Goal: Transaction & Acquisition: Purchase product/service

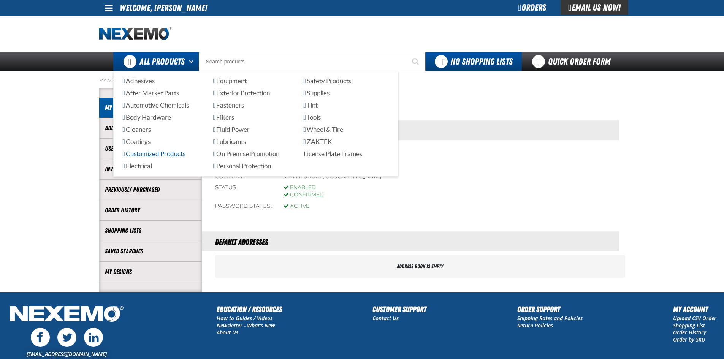
click at [168, 154] on span "Customized Products" at bounding box center [154, 153] width 63 height 7
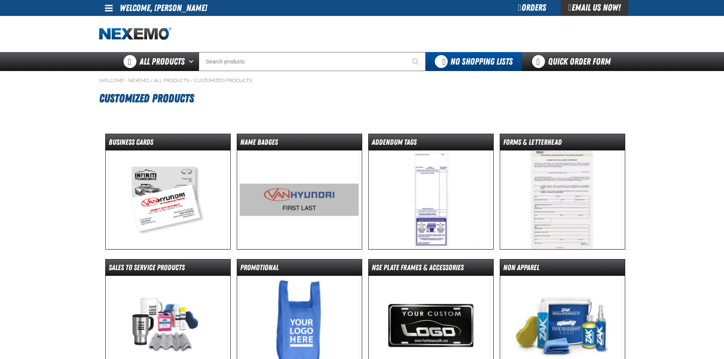
click at [174, 190] on img at bounding box center [168, 200] width 120 height 99
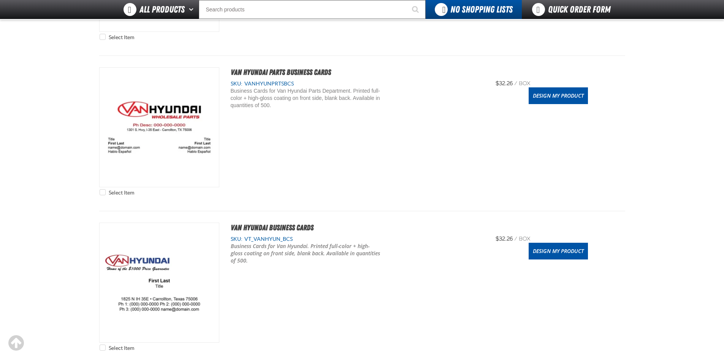
scroll to position [342, 0]
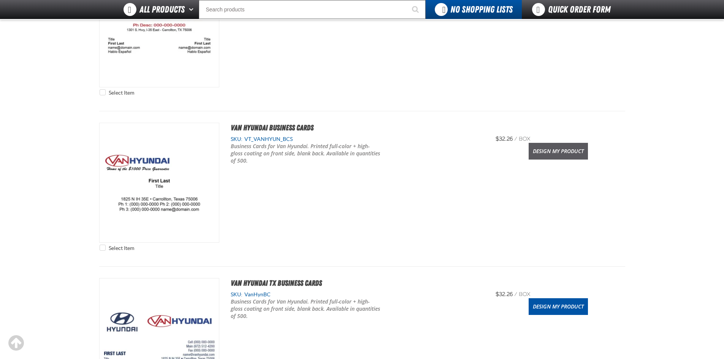
click at [568, 149] on link "Design My Product" at bounding box center [558, 151] width 59 height 17
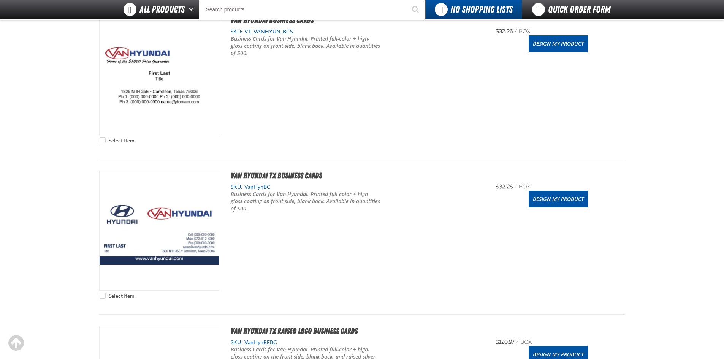
scroll to position [461, 0]
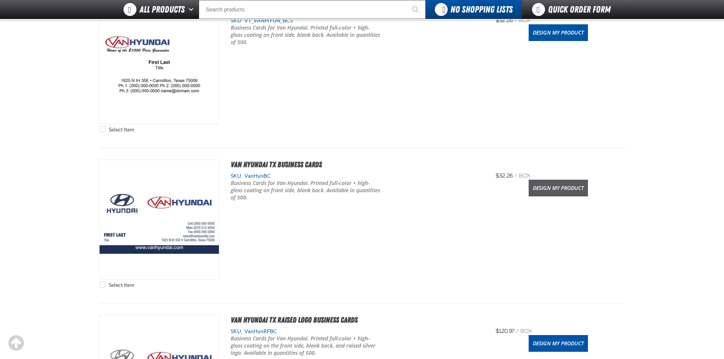
click at [573, 185] on link "Design My Product" at bounding box center [558, 188] width 59 height 17
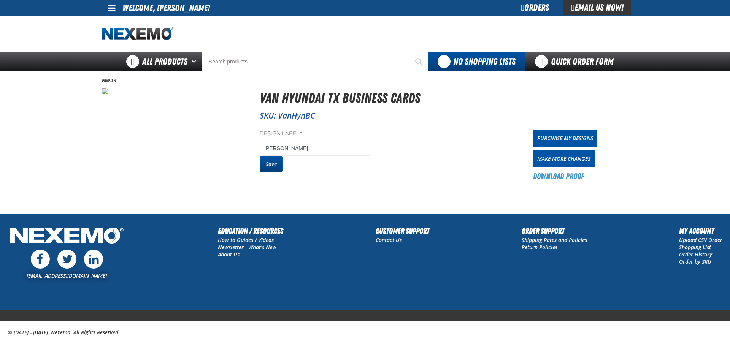
click at [271, 163] on button "Save" at bounding box center [271, 164] width 23 height 17
click at [554, 136] on link "Purchase My Designs" at bounding box center [565, 138] width 64 height 17
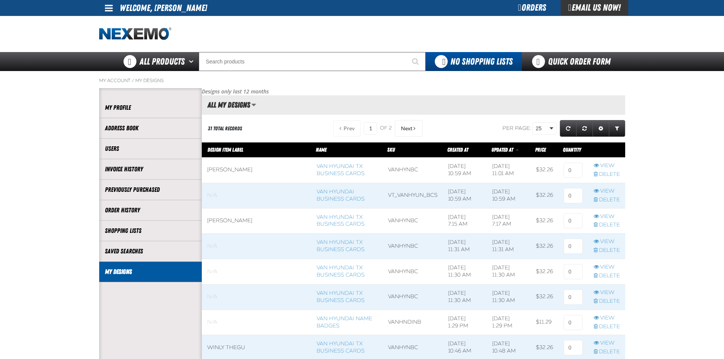
scroll to position [0, 0]
click at [564, 172] on input at bounding box center [573, 170] width 19 height 15
click at [570, 168] on input at bounding box center [573, 170] width 19 height 15
type input "1"
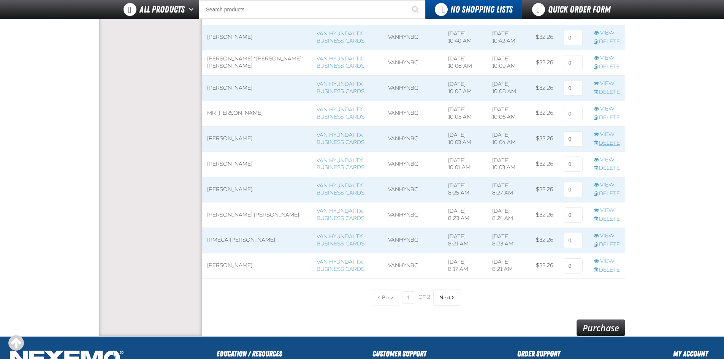
scroll to position [617, 0]
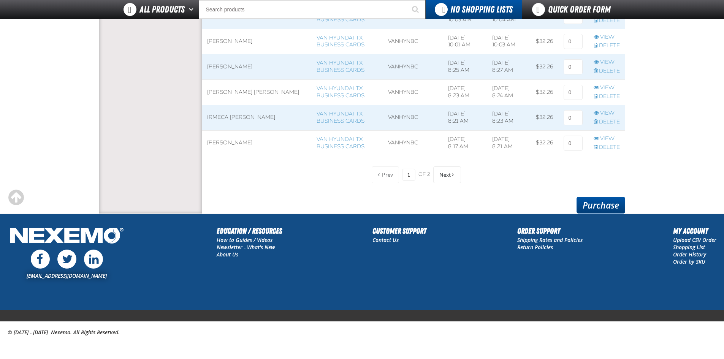
click at [601, 207] on link "Purchase" at bounding box center [601, 205] width 49 height 17
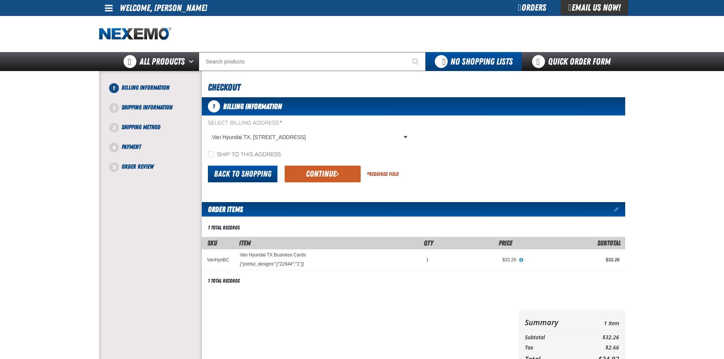
click at [241, 178] on link "Back to Shopping" at bounding box center [243, 174] width 70 height 17
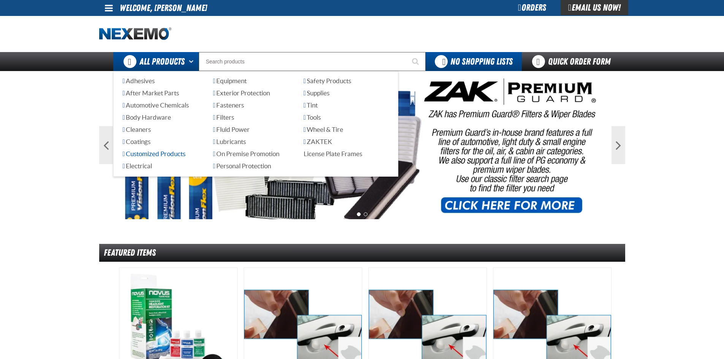
click at [151, 157] on span "Customized Products" at bounding box center [154, 153] width 63 height 7
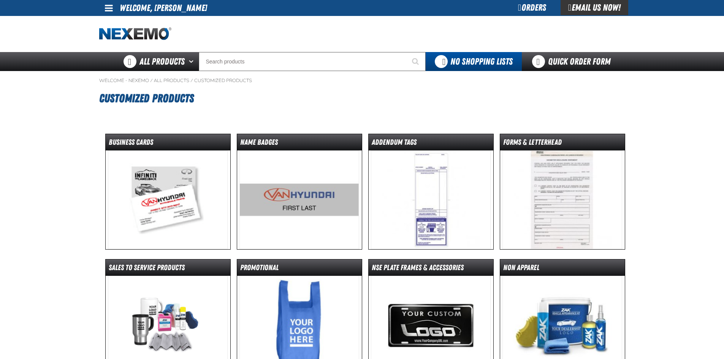
click at [174, 192] on img at bounding box center [168, 200] width 120 height 99
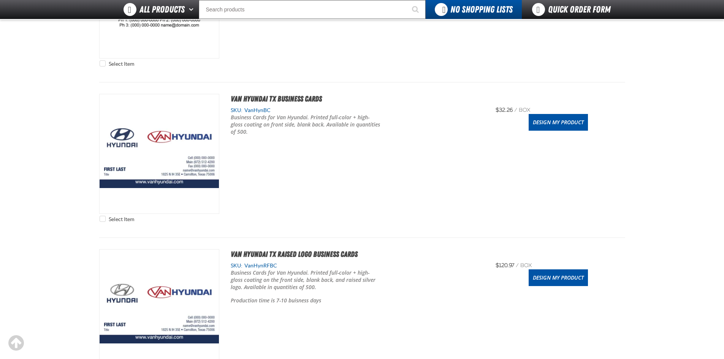
scroll to position [532, 0]
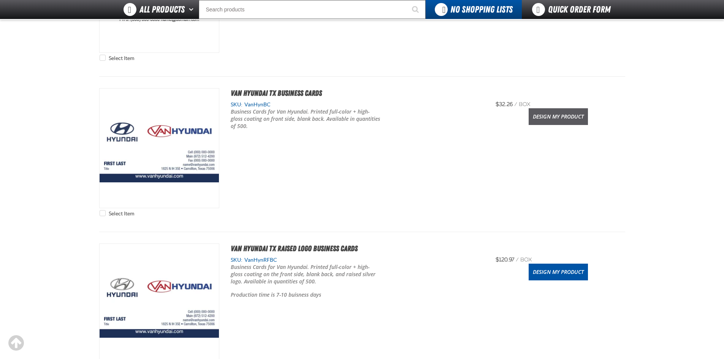
click at [559, 114] on link "Design My Product" at bounding box center [558, 116] width 59 height 17
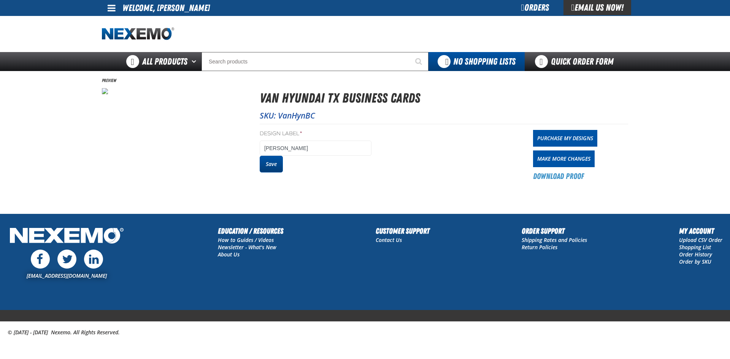
click at [273, 160] on button "Save" at bounding box center [271, 164] width 23 height 17
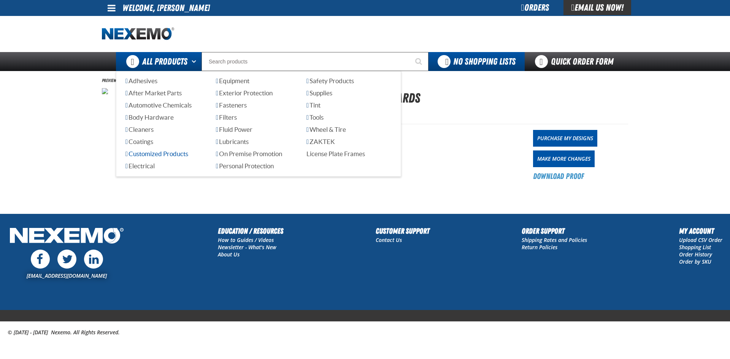
click at [169, 154] on span "Customized Products" at bounding box center [156, 153] width 63 height 7
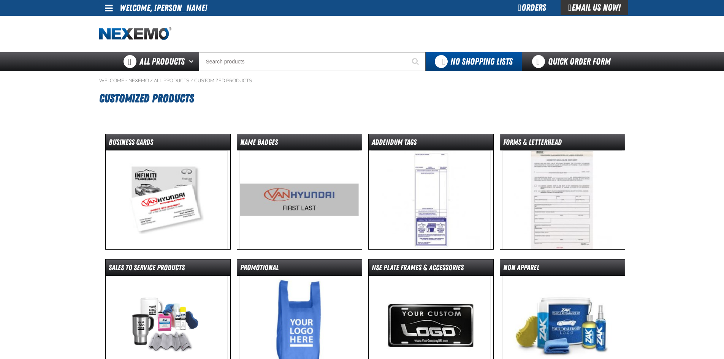
click at [179, 186] on img at bounding box center [168, 200] width 120 height 99
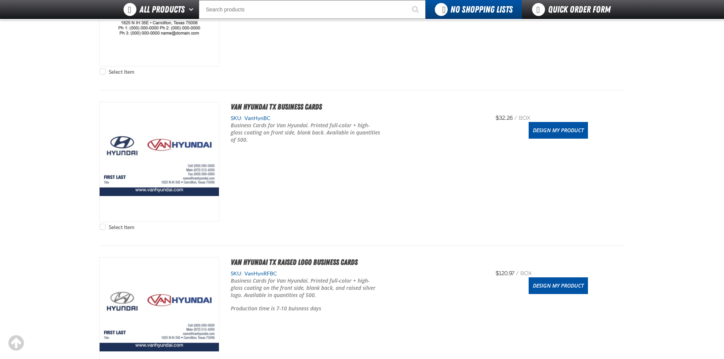
scroll to position [532, 0]
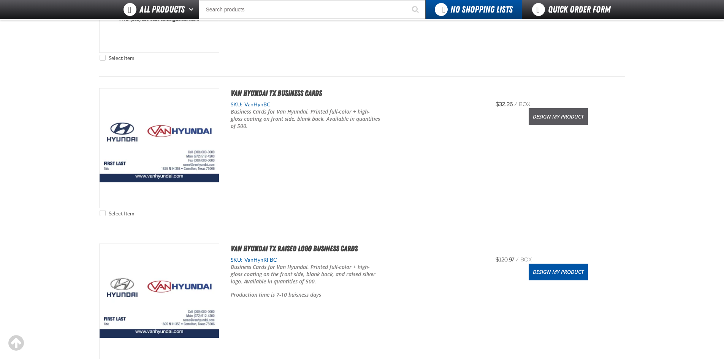
click at [554, 116] on link "Design My Product" at bounding box center [558, 116] width 59 height 17
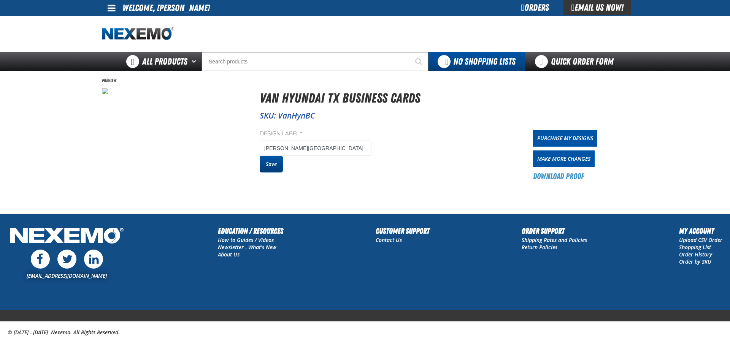
click at [273, 163] on button "Save" at bounding box center [271, 164] width 23 height 17
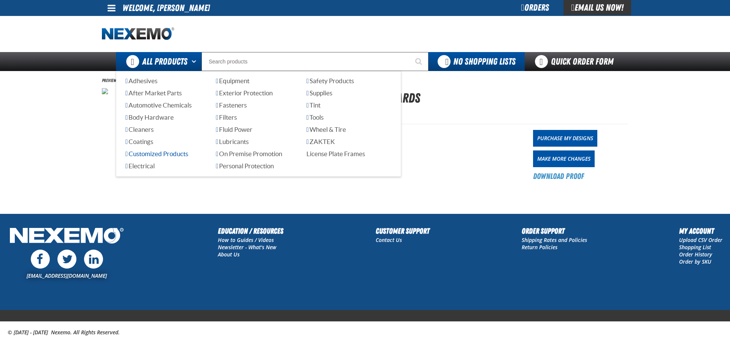
click at [164, 154] on span "Customized Products" at bounding box center [156, 153] width 63 height 7
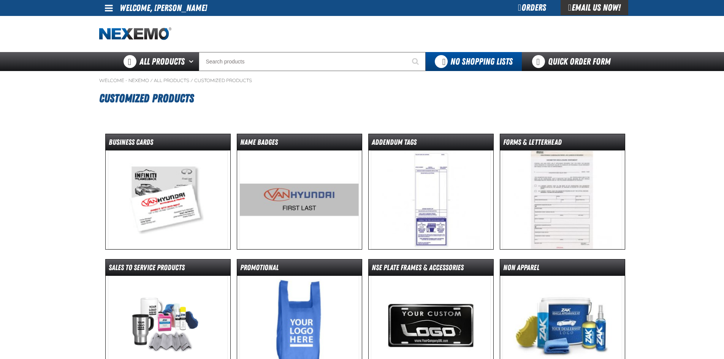
click at [174, 194] on img at bounding box center [168, 200] width 120 height 99
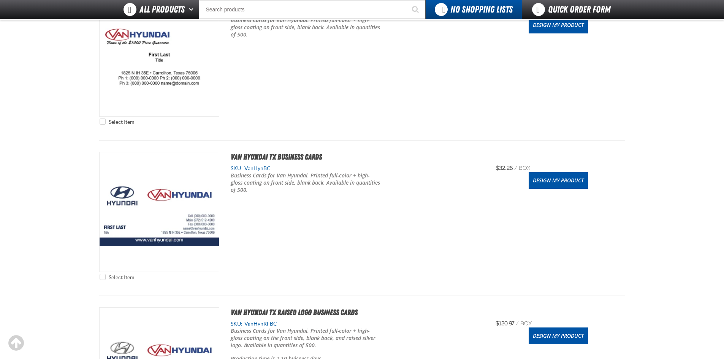
scroll to position [494, 0]
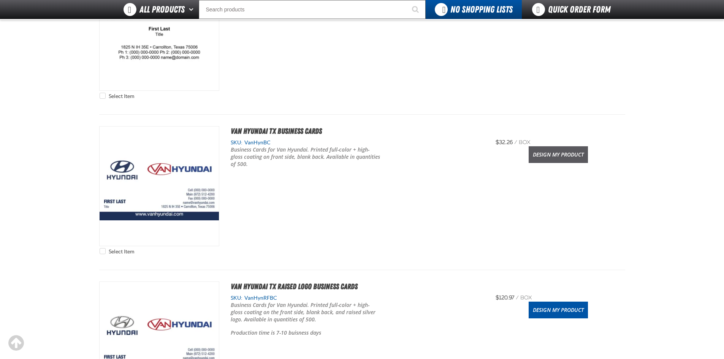
click at [557, 155] on link "Design My Product" at bounding box center [558, 154] width 59 height 17
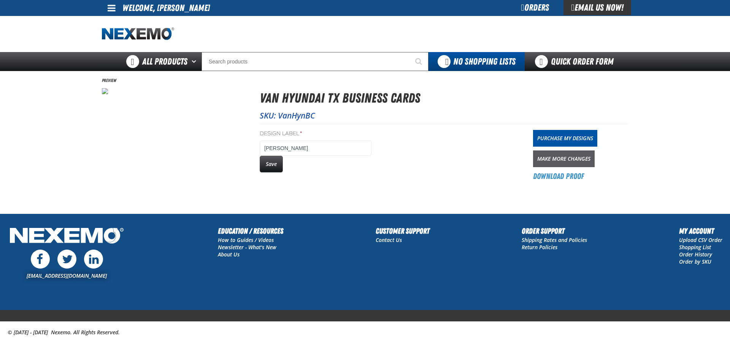
click at [550, 157] on link "Make More Changes" at bounding box center [564, 159] width 62 height 17
click at [275, 162] on button "Save" at bounding box center [271, 164] width 23 height 17
click at [173, 59] on span "All Products" at bounding box center [164, 62] width 45 height 14
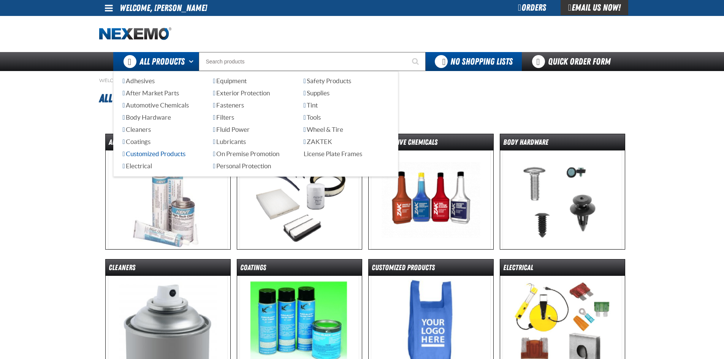
click at [163, 153] on span "Customized Products" at bounding box center [154, 153] width 63 height 7
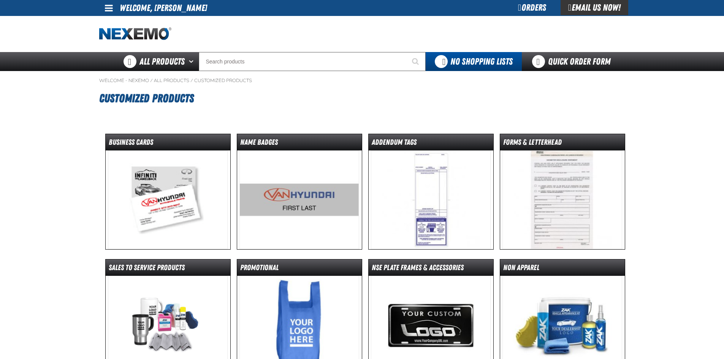
click at [170, 180] on img at bounding box center [168, 200] width 120 height 99
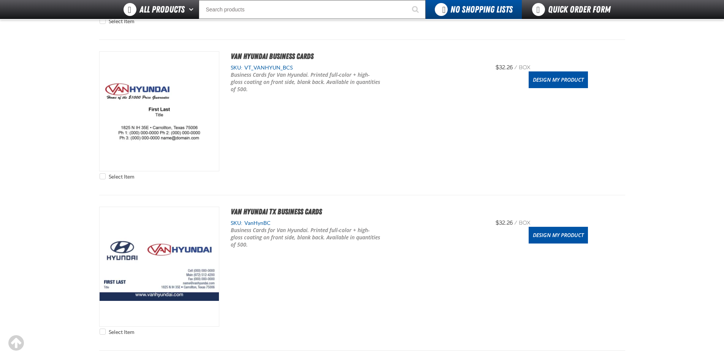
scroll to position [456, 0]
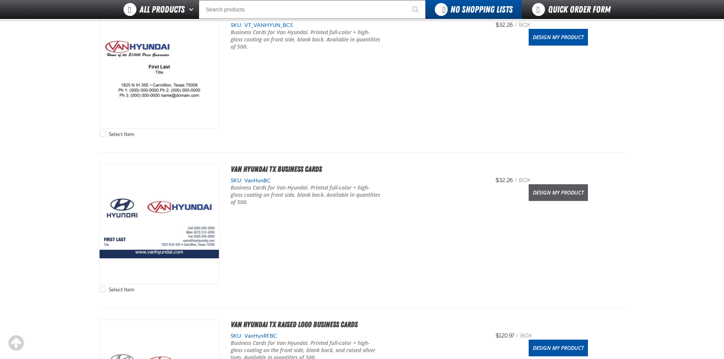
click at [558, 198] on link "Design My Product" at bounding box center [558, 192] width 59 height 17
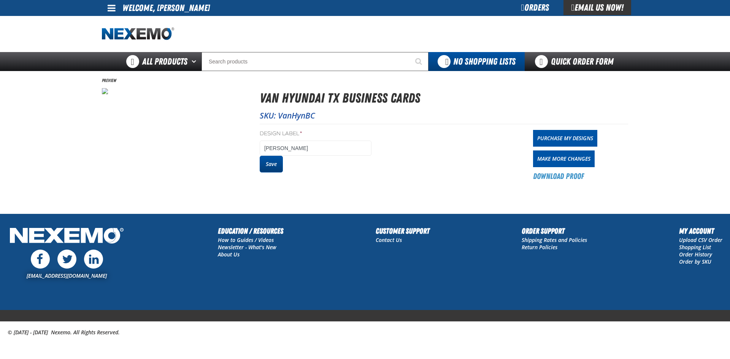
click at [274, 162] on button "Save" at bounding box center [271, 164] width 23 height 17
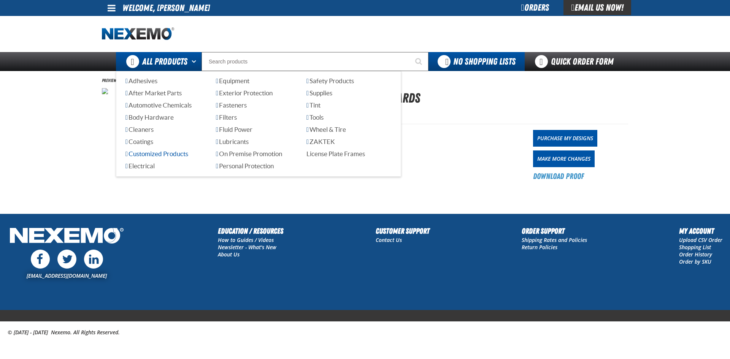
click at [160, 154] on span "Customized Products" at bounding box center [156, 153] width 63 height 7
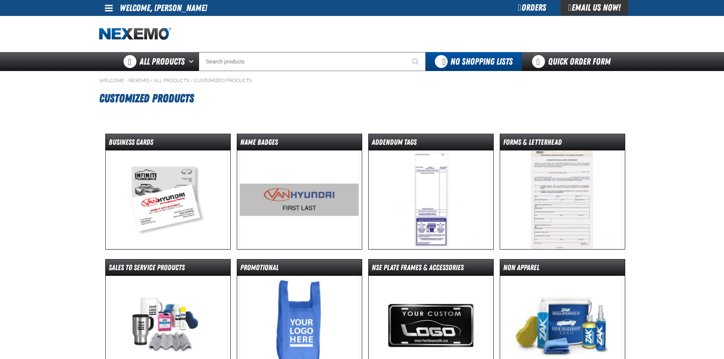
click at [173, 170] on img at bounding box center [168, 200] width 120 height 99
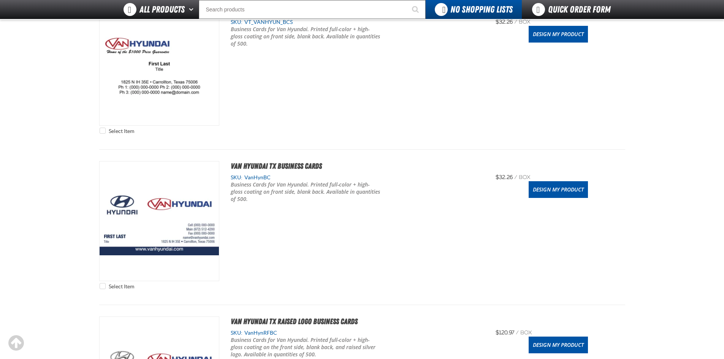
scroll to position [532, 0]
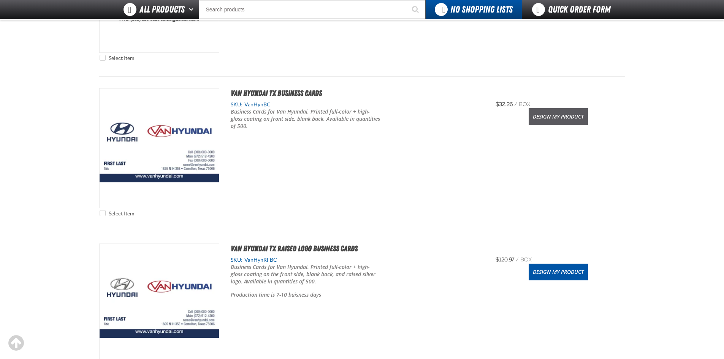
click at [552, 113] on link "Design My Product" at bounding box center [558, 116] width 59 height 17
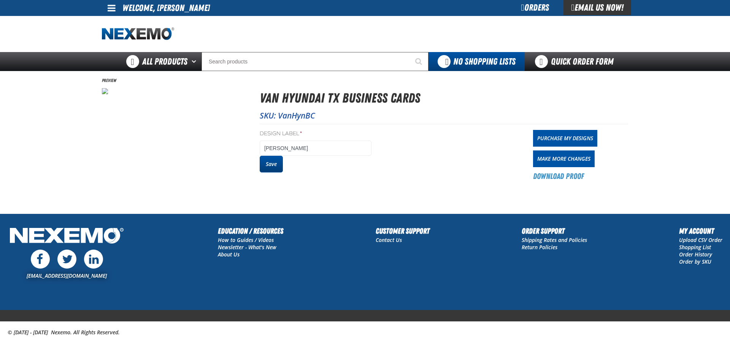
click at [272, 161] on button "Save" at bounding box center [271, 164] width 23 height 17
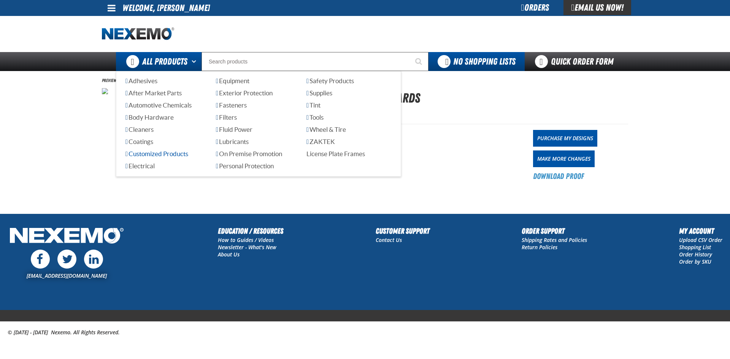
click at [159, 153] on span "Customized Products" at bounding box center [156, 153] width 63 height 7
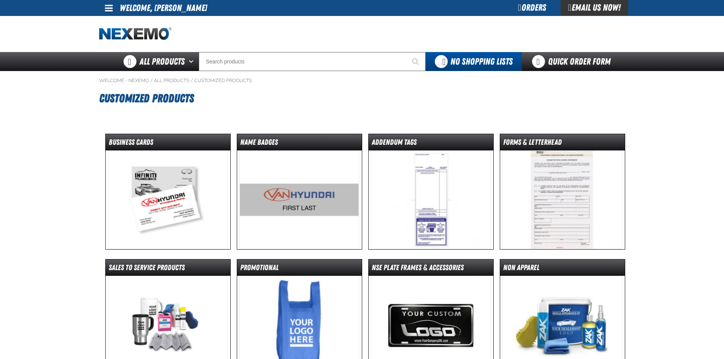
click at [170, 213] on img at bounding box center [168, 200] width 120 height 99
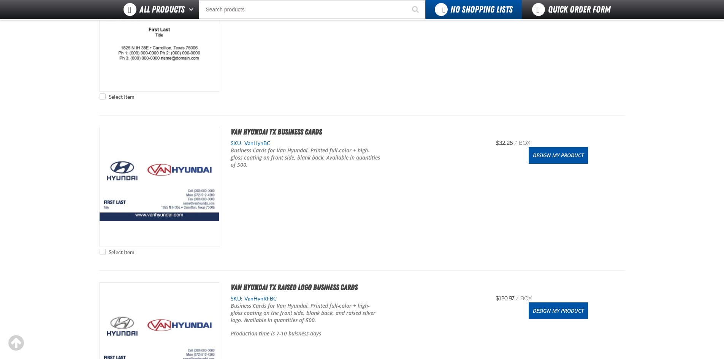
scroll to position [494, 0]
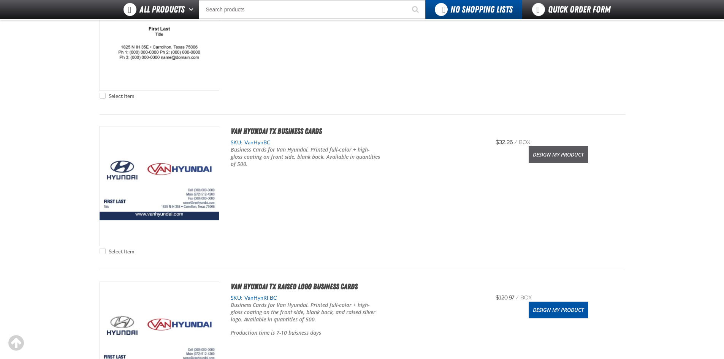
click at [548, 151] on link "Design My Product" at bounding box center [558, 154] width 59 height 17
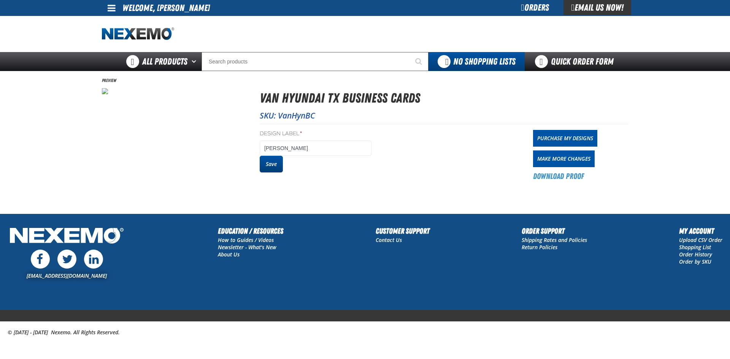
click at [277, 164] on button "Save" at bounding box center [271, 164] width 23 height 17
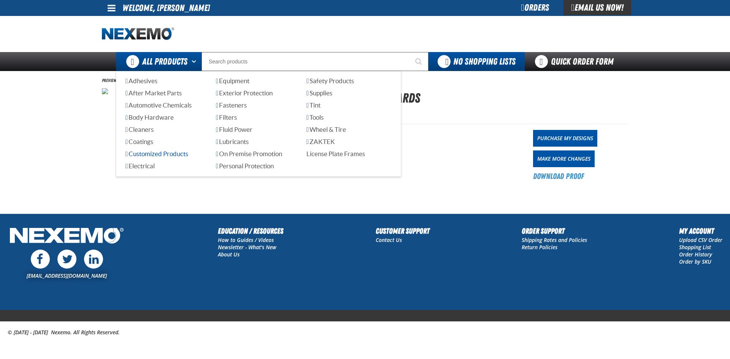
click at [148, 154] on span "Customized Products" at bounding box center [156, 153] width 63 height 7
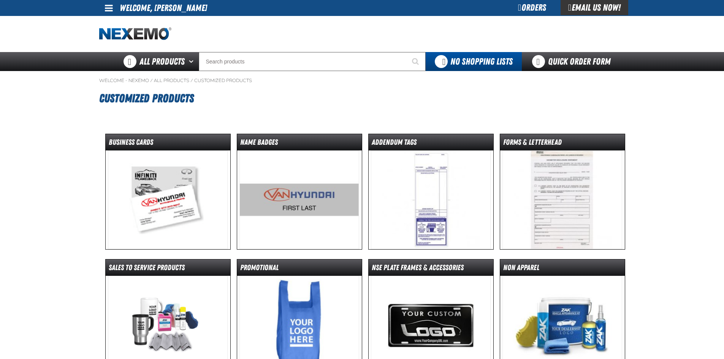
click at [167, 212] on img at bounding box center [168, 200] width 120 height 99
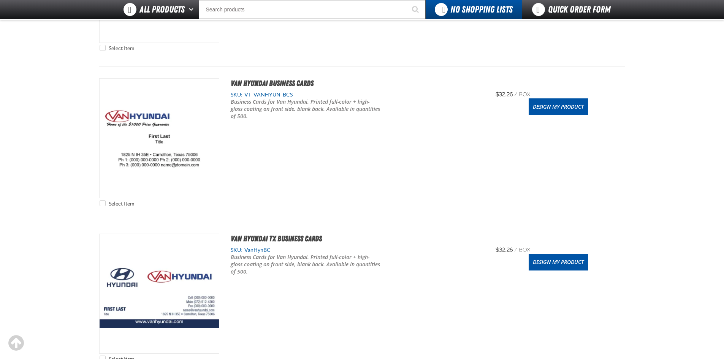
scroll to position [456, 0]
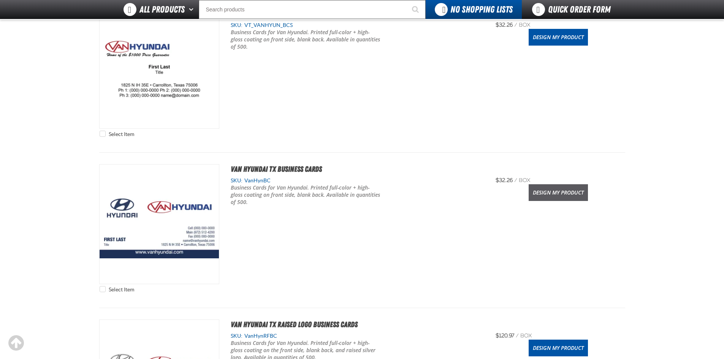
click at [555, 189] on link "Design My Product" at bounding box center [558, 192] width 59 height 17
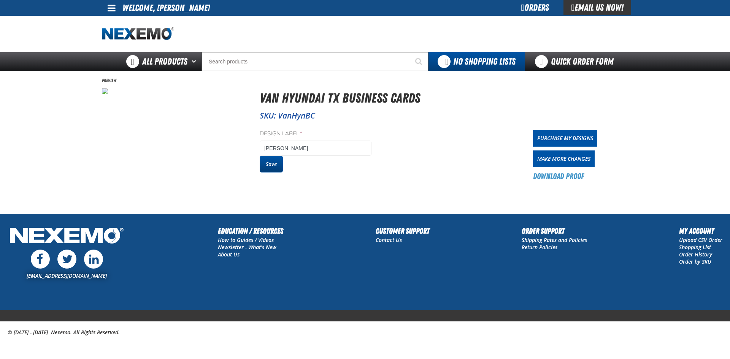
click at [272, 168] on button "Save" at bounding box center [271, 164] width 23 height 17
click at [564, 137] on link "Purchase My Designs" at bounding box center [565, 138] width 64 height 17
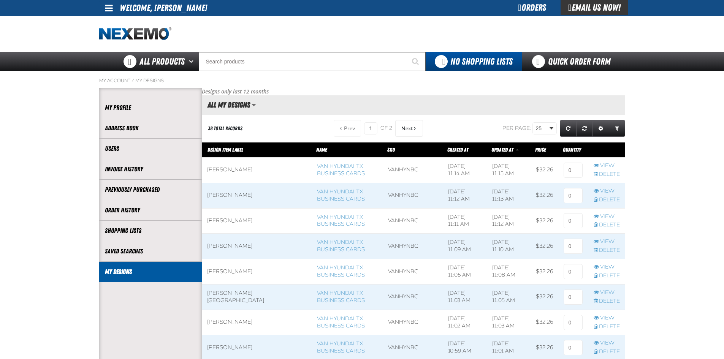
scroll to position [0, 0]
click at [549, 179] on tr "behnaz yazdari Van Hyundai TX Business Cards VanHynBC 9/16/2025, 11:14 AM 9/16/…" at bounding box center [414, 169] width 424 height 25
click at [572, 172] on input at bounding box center [573, 170] width 19 height 15
type input "1"
click at [572, 196] on input at bounding box center [573, 195] width 19 height 15
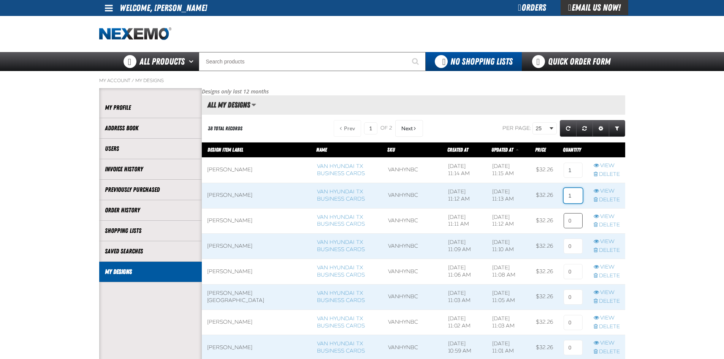
type input "1"
click at [571, 221] on input at bounding box center [573, 220] width 19 height 15
type input "1"
click at [568, 245] on input at bounding box center [573, 246] width 19 height 15
type input "1"
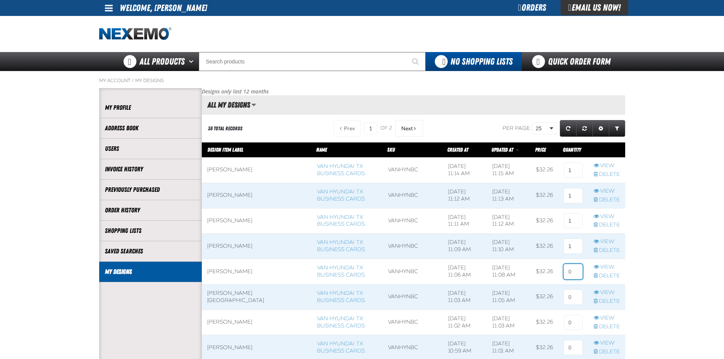
click at [569, 269] on input at bounding box center [573, 271] width 19 height 15
type input "1"
click at [571, 294] on input at bounding box center [573, 297] width 19 height 15
type input "1"
click at [573, 321] on input at bounding box center [573, 322] width 19 height 15
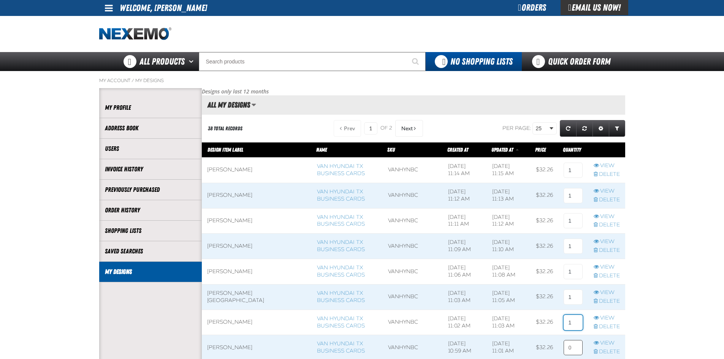
type input "1"
click at [566, 342] on input at bounding box center [573, 347] width 19 height 15
type input "1"
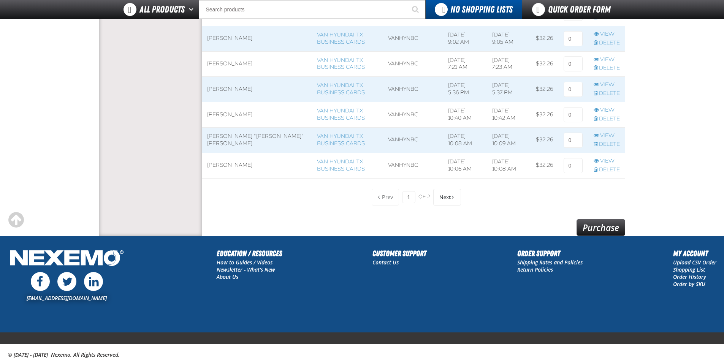
scroll to position [608, 0]
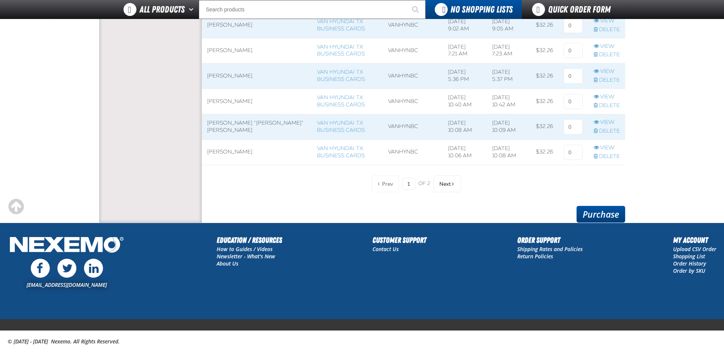
click at [591, 212] on link "Purchase" at bounding box center [601, 214] width 49 height 17
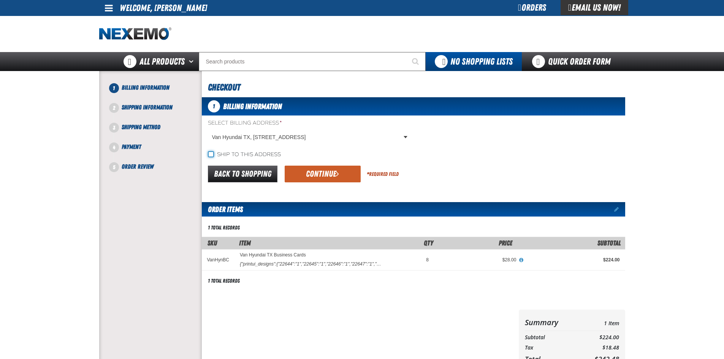
click at [213, 157] on input "Ship to this address" at bounding box center [211, 154] width 6 height 6
checkbox input "true"
click at [528, 159] on form "Select Billing Address * Van Hyundai TX, 1825 N IH 35E, CARROLLTON TX US 75006 …" at bounding box center [414, 151] width 424 height 65
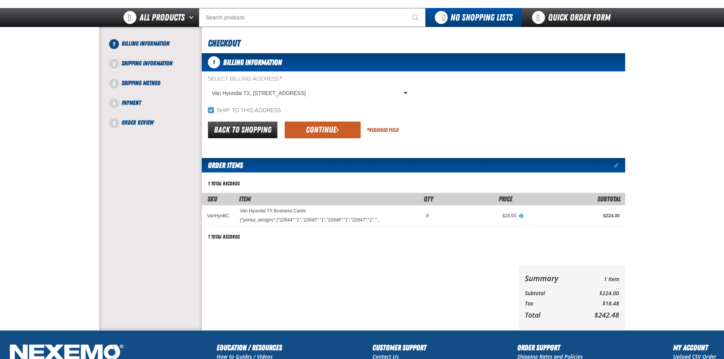
scroll to position [38, 0]
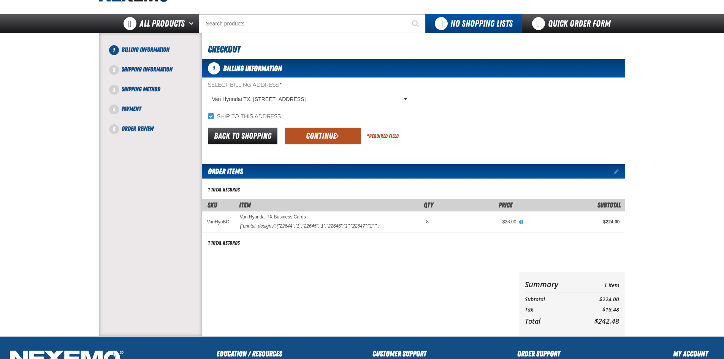
click at [321, 133] on button "Continue" at bounding box center [323, 136] width 76 height 17
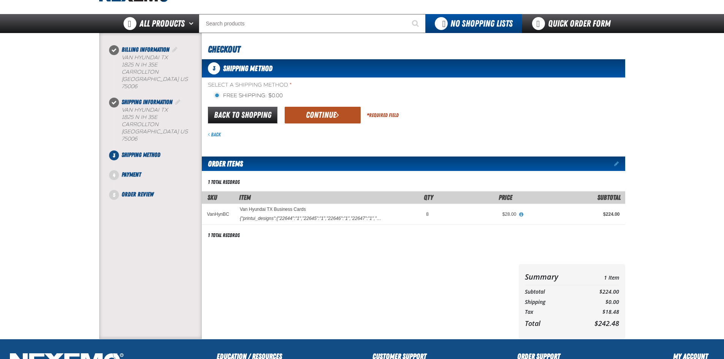
click at [336, 116] on span "submit" at bounding box center [337, 115] width 3 height 8
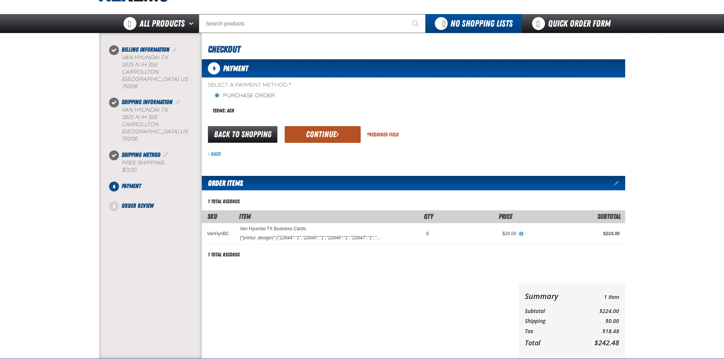
click at [330, 136] on button "Continue" at bounding box center [323, 134] width 76 height 17
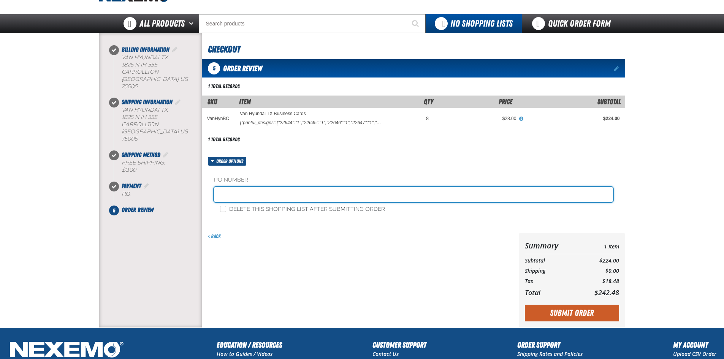
click at [371, 192] on input "text" at bounding box center [413, 194] width 399 height 15
type input "88445-1"
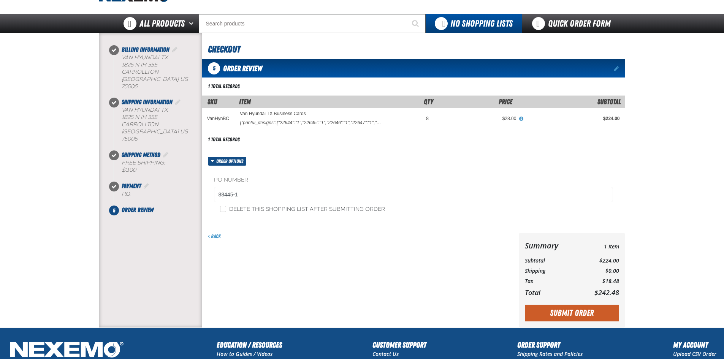
click at [238, 278] on div "Back" at bounding box center [359, 280] width 314 height 95
click at [222, 208] on input "Delete this shopping list after submitting order" at bounding box center [223, 209] width 6 height 6
checkbox input "true"
click at [332, 278] on div "Back" at bounding box center [359, 280] width 314 height 95
click at [576, 313] on button "Submit Order" at bounding box center [572, 313] width 94 height 17
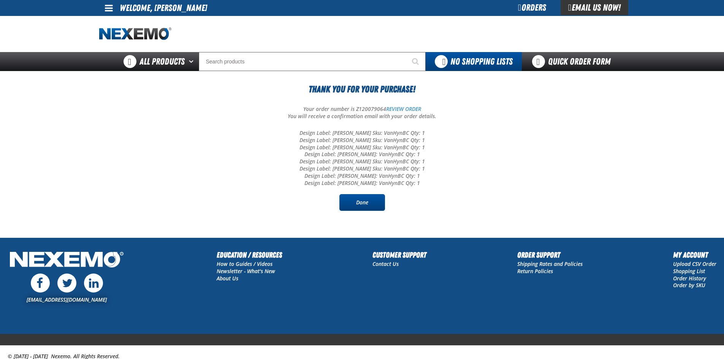
click at [366, 204] on link "Done" at bounding box center [362, 202] width 46 height 17
